Goal: Use online tool/utility: Utilize a website feature to perform a specific function

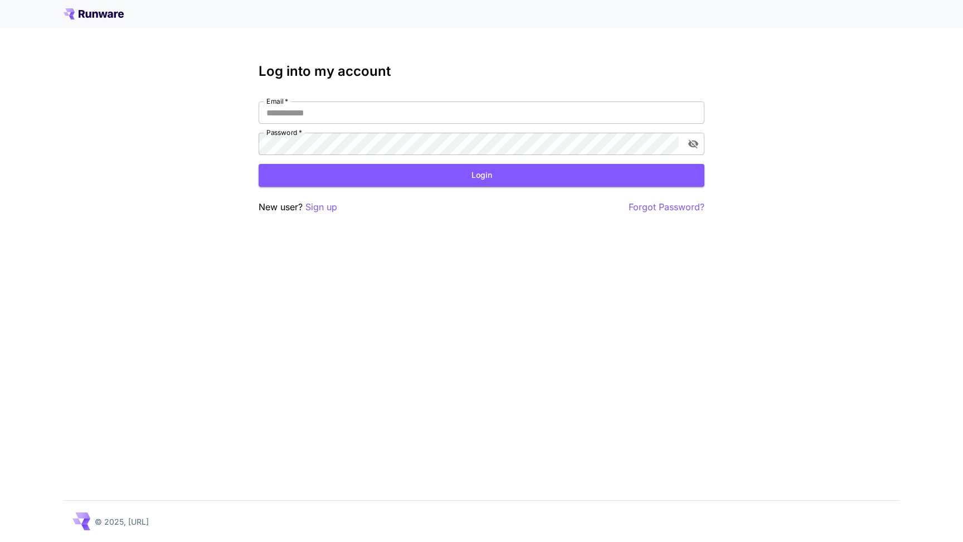
click at [103, 9] on icon at bounding box center [94, 13] width 60 height 11
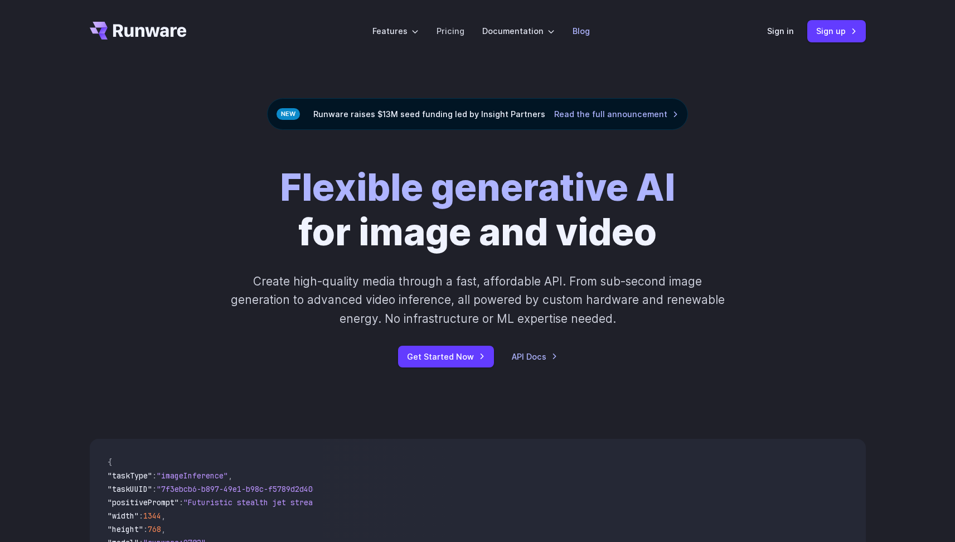
click at [579, 28] on link "Blog" at bounding box center [581, 31] width 17 height 13
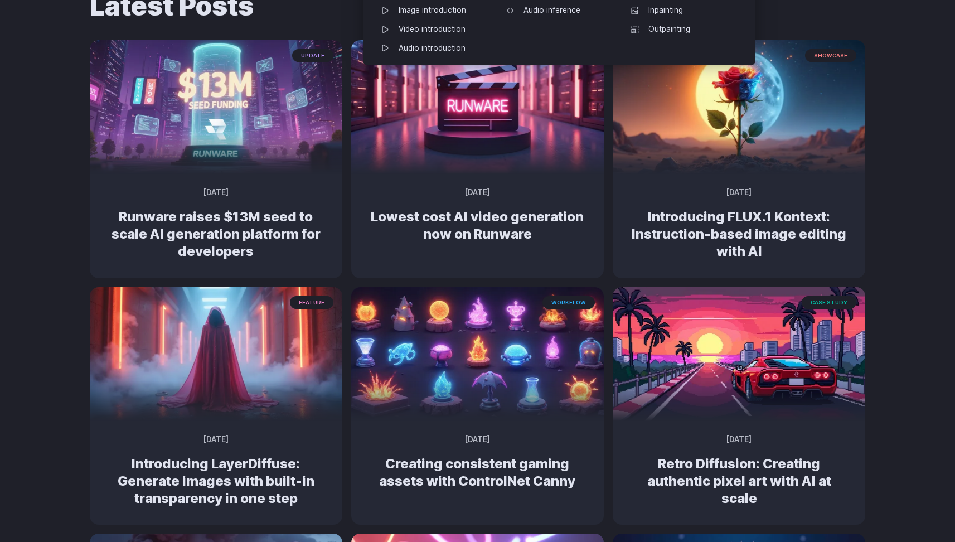
scroll to position [140, 0]
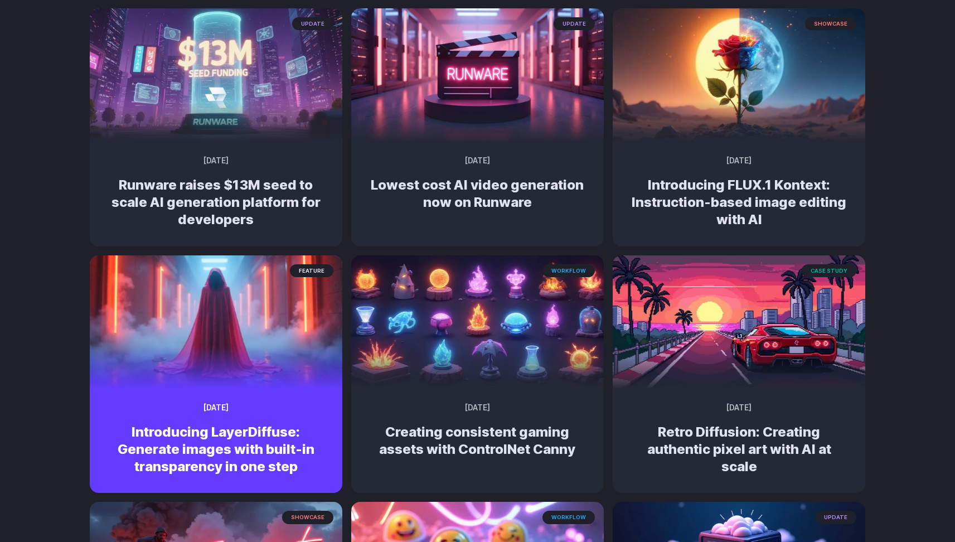
click at [261, 414] on div "feature May 23, 2025 Introducing LayerDiffuse: Generate images with built-in tr…" at bounding box center [216, 443] width 253 height 100
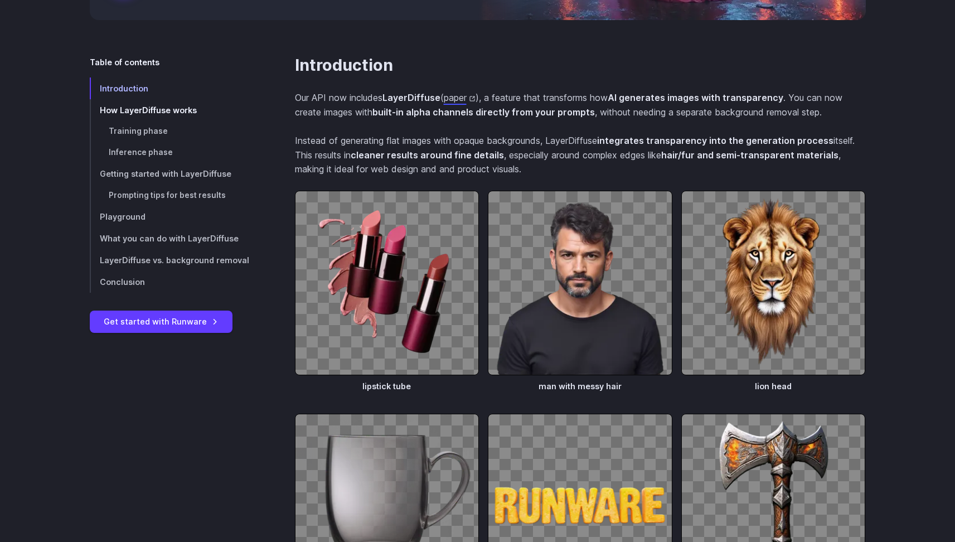
click at [161, 109] on span "How LayerDiffuse works" at bounding box center [148, 109] width 97 height 9
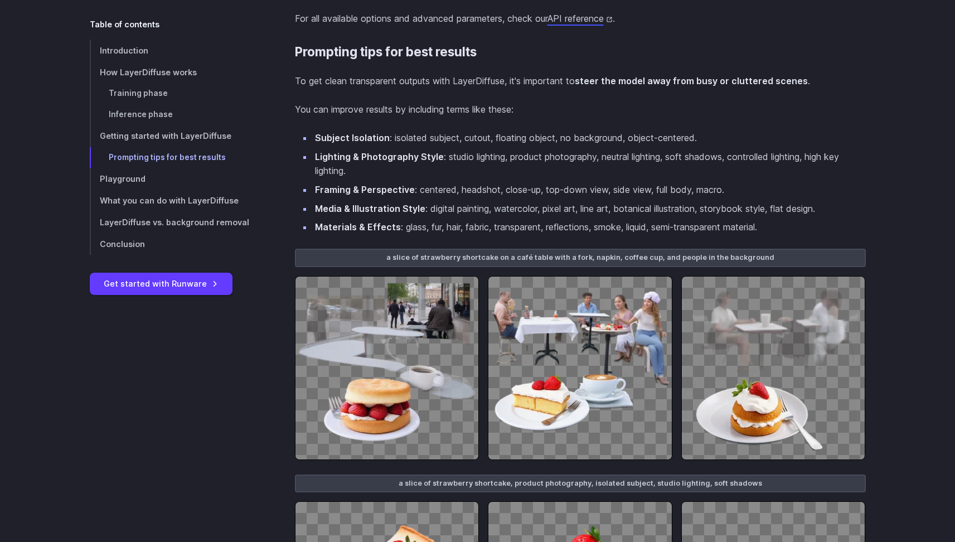
scroll to position [2467, 0]
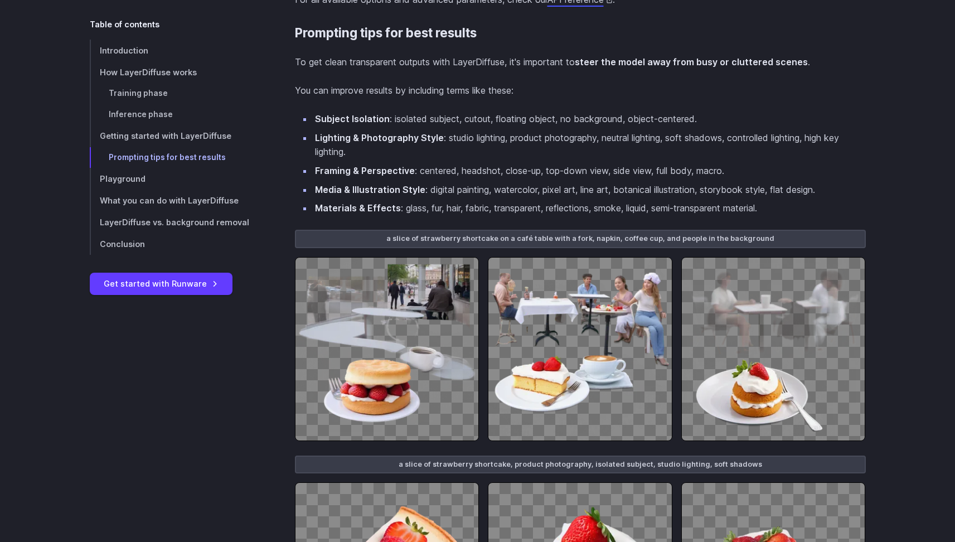
click at [599, 365] on img at bounding box center [580, 349] width 185 height 185
click at [452, 356] on img at bounding box center [387, 349] width 185 height 185
click at [445, 322] on img at bounding box center [387, 349] width 185 height 185
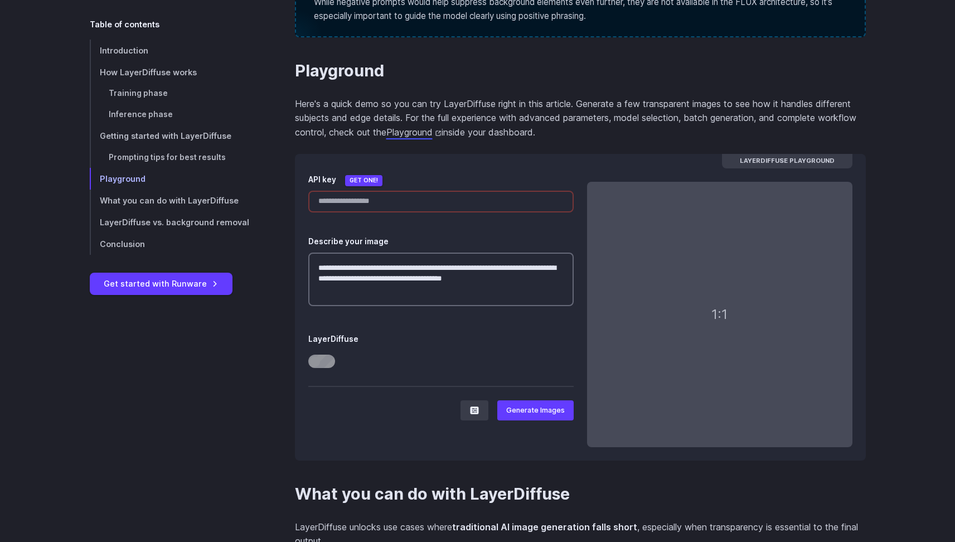
scroll to position [3231, 0]
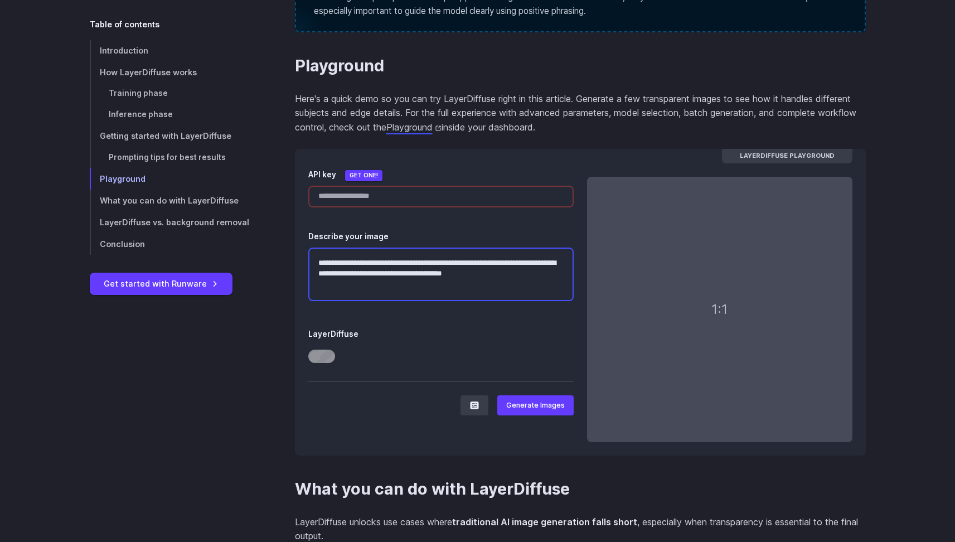
click at [424, 248] on textarea "**********" at bounding box center [440, 275] width 265 height 54
click at [324, 350] on div at bounding box center [440, 359] width 265 height 18
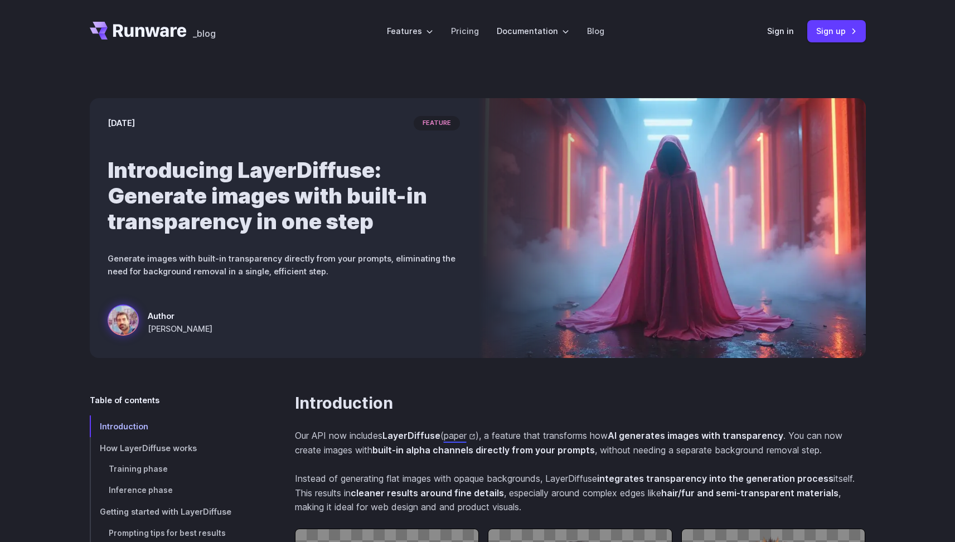
scroll to position [0, 0]
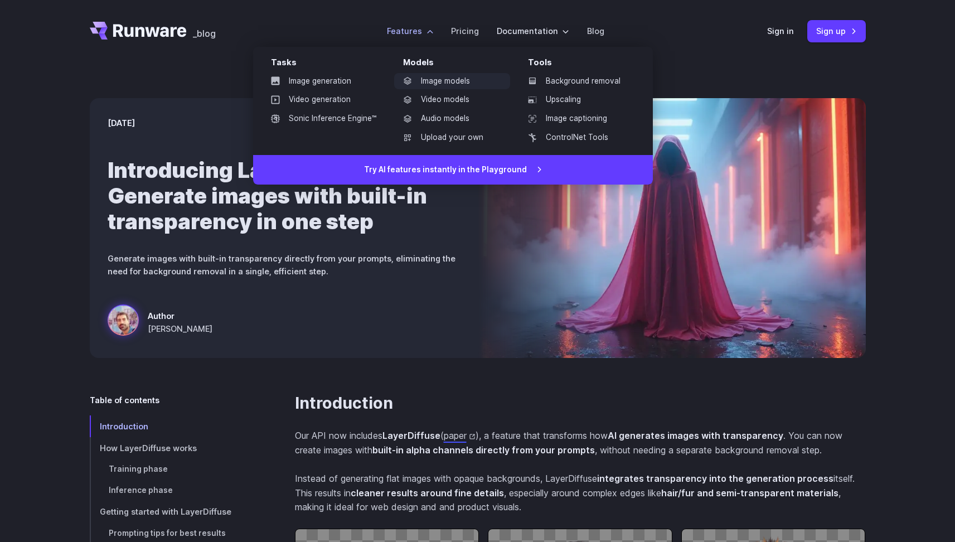
click at [448, 84] on link "Image models" at bounding box center [452, 81] width 116 height 17
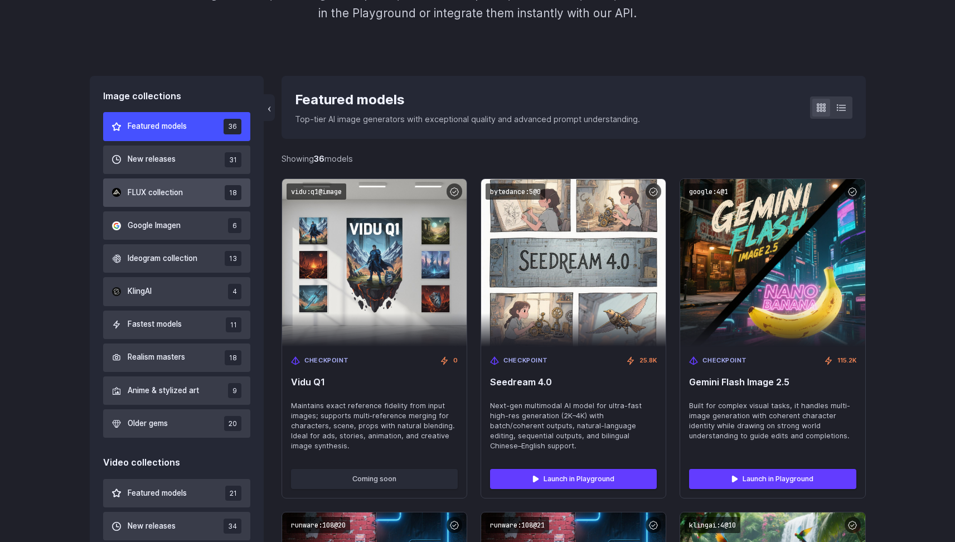
click at [195, 192] on button "FLUX collection 18" at bounding box center [177, 192] width 148 height 28
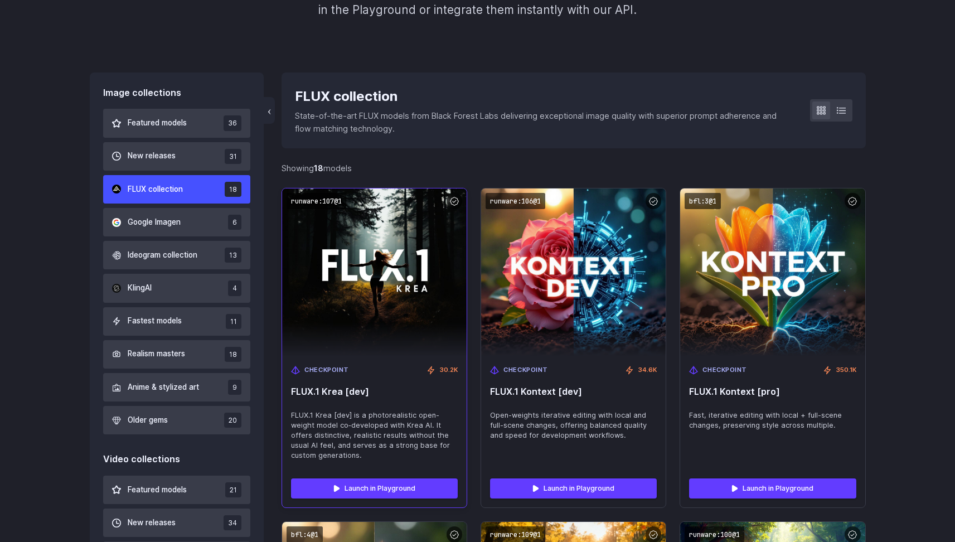
click at [403, 392] on span "FLUX.1 Krea [dev]" at bounding box center [374, 391] width 167 height 11
click at [347, 487] on link "Launch in Playground" at bounding box center [374, 488] width 167 height 20
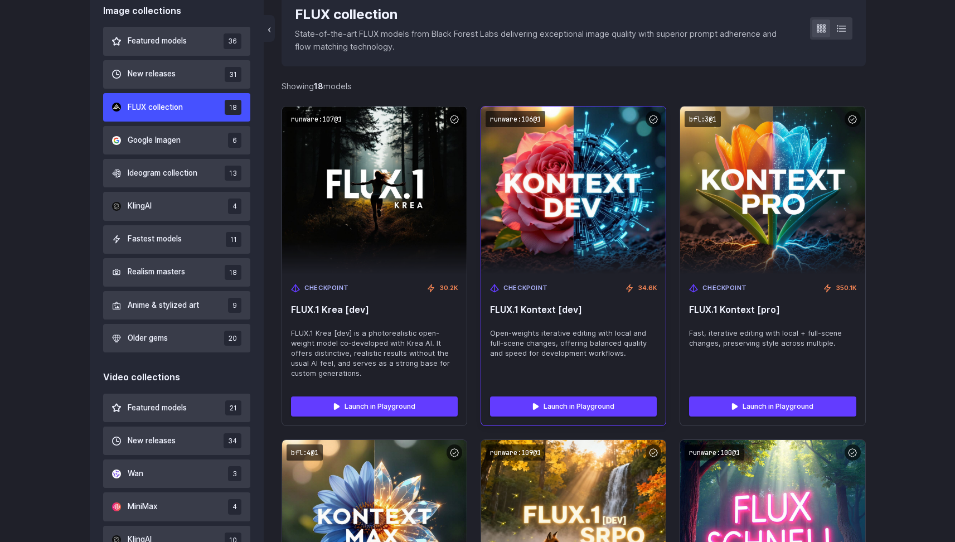
scroll to position [335, 0]
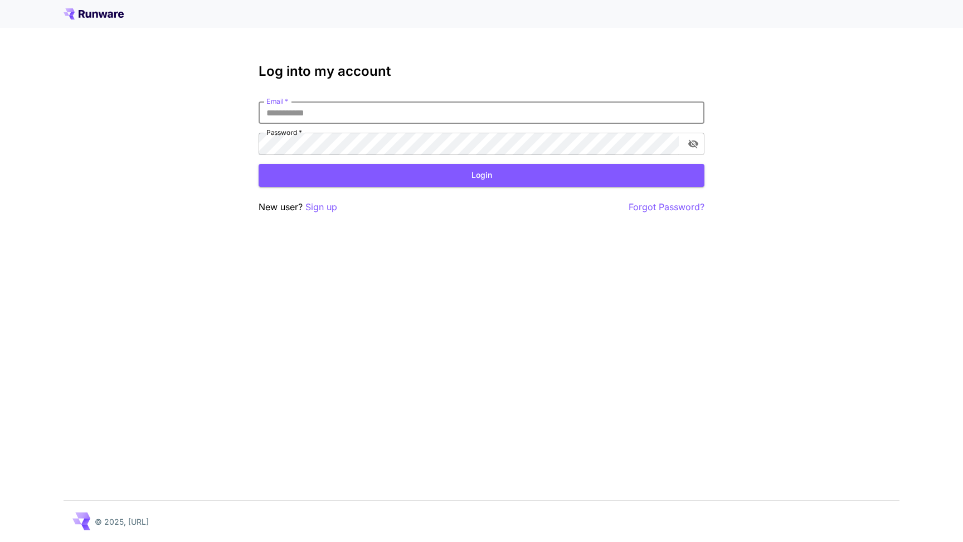
type input "**********"
click at [482, 175] on button "Login" at bounding box center [482, 175] width 446 height 23
